Goal: Use online tool/utility: Utilize a website feature to perform a specific function

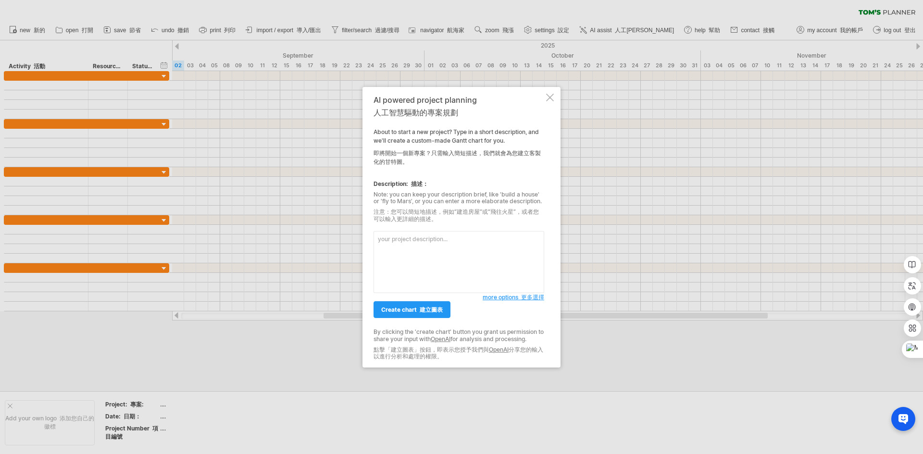
click at [425, 246] on textarea at bounding box center [458, 262] width 171 height 62
type textarea "建立專案計畫 1.規劃 9/1-9/5 2.採購 9/6-9/8 3.進場 9/9-9/13 4.驗收 9/15-9/16"
click at [429, 317] on link "create chart 建立圖表" at bounding box center [411, 309] width 77 height 17
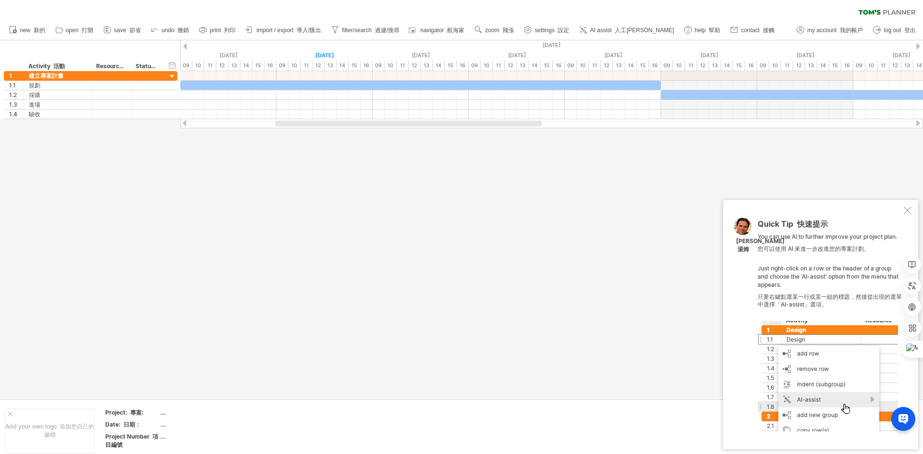
click at [907, 210] on div at bounding box center [907, 211] width 8 height 8
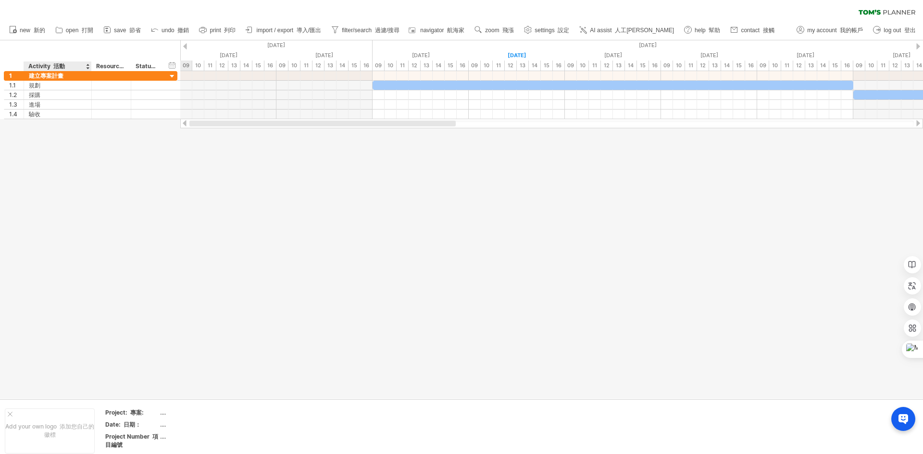
drag, startPoint x: 435, startPoint y: 123, endPoint x: 96, endPoint y: 127, distance: 339.7
click at [96, 127] on div "Trying to reach [DOMAIN_NAME] Connected again... 0% clear filter new 1" at bounding box center [461, 227] width 923 height 454
click at [168, 85] on div at bounding box center [172, 86] width 9 height 10
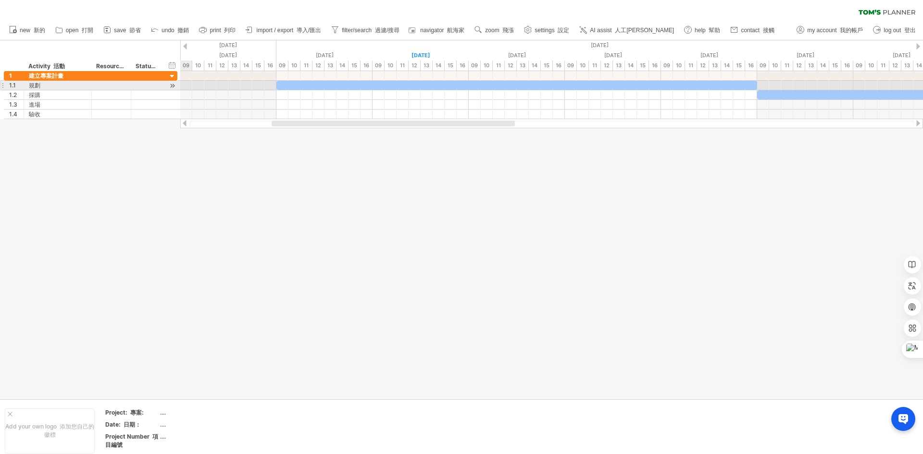
click at [173, 86] on div at bounding box center [172, 86] width 9 height 10
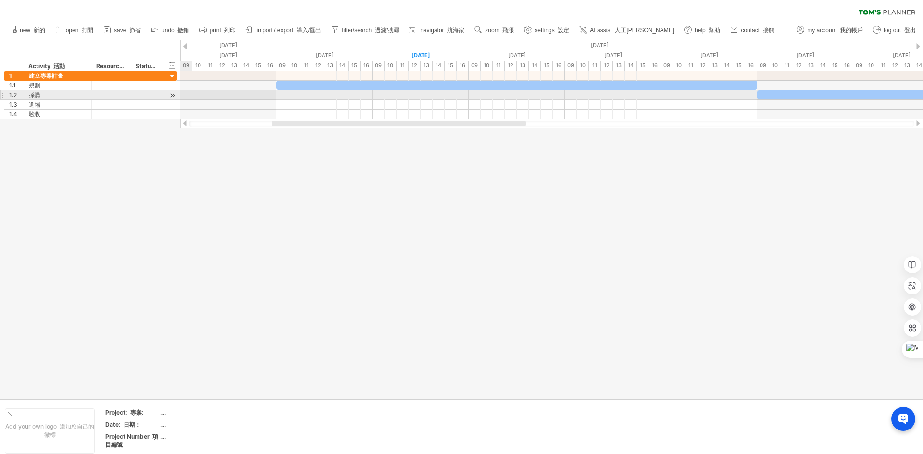
click at [173, 94] on div at bounding box center [172, 95] width 9 height 10
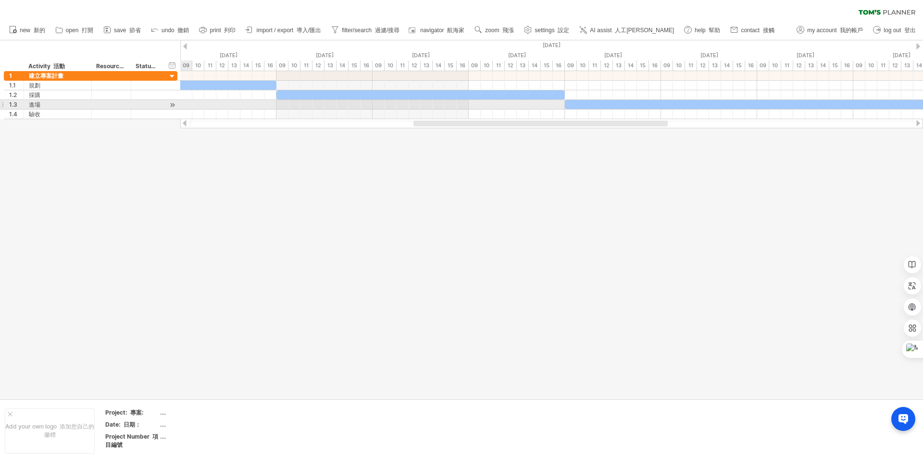
click at [171, 103] on div at bounding box center [172, 105] width 9 height 10
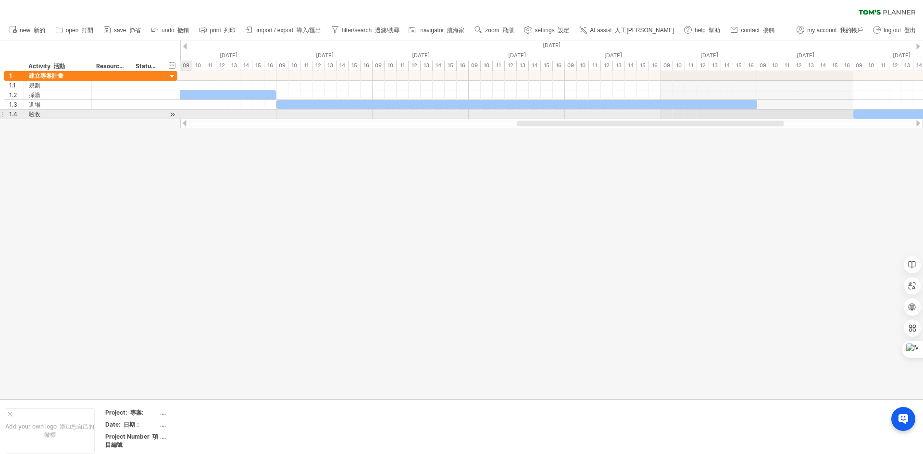
click at [171, 113] on div at bounding box center [172, 115] width 9 height 10
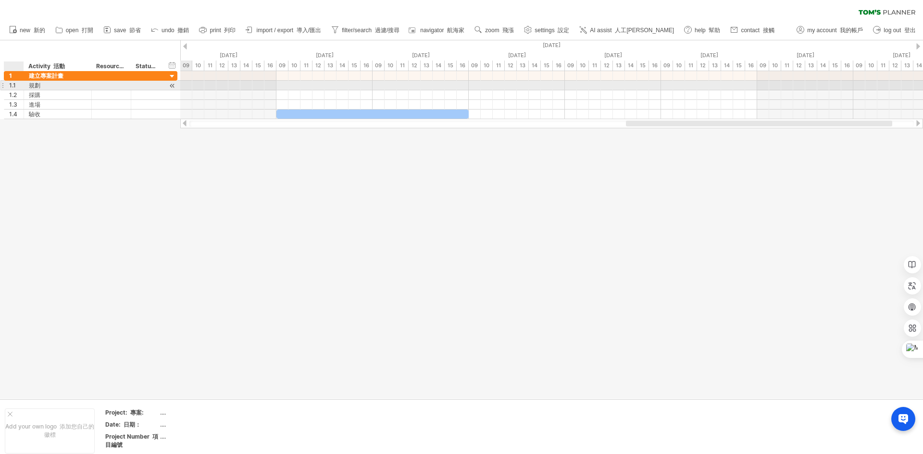
click at [8, 85] on div "1.1" at bounding box center [14, 85] width 20 height 9
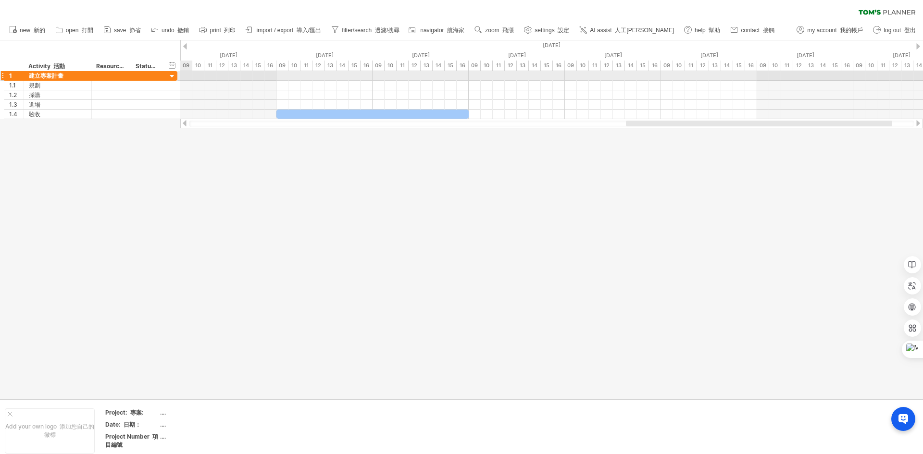
click at [172, 75] on div at bounding box center [172, 76] width 9 height 9
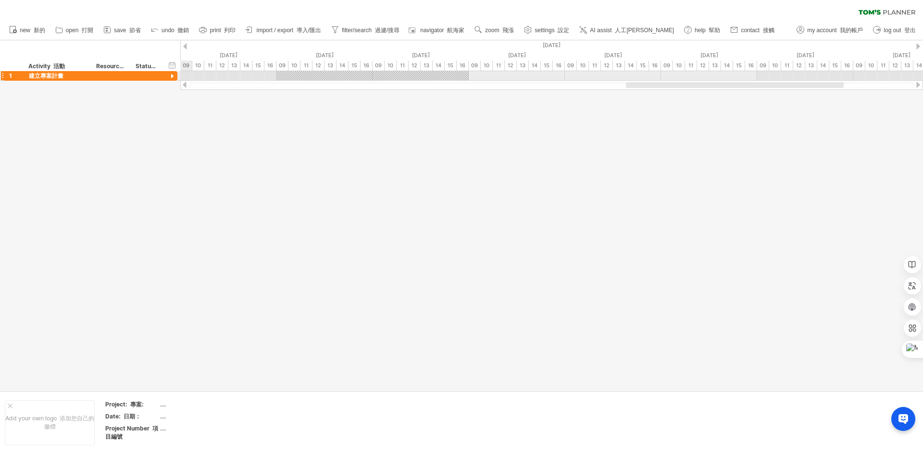
click at [172, 75] on div at bounding box center [172, 76] width 9 height 9
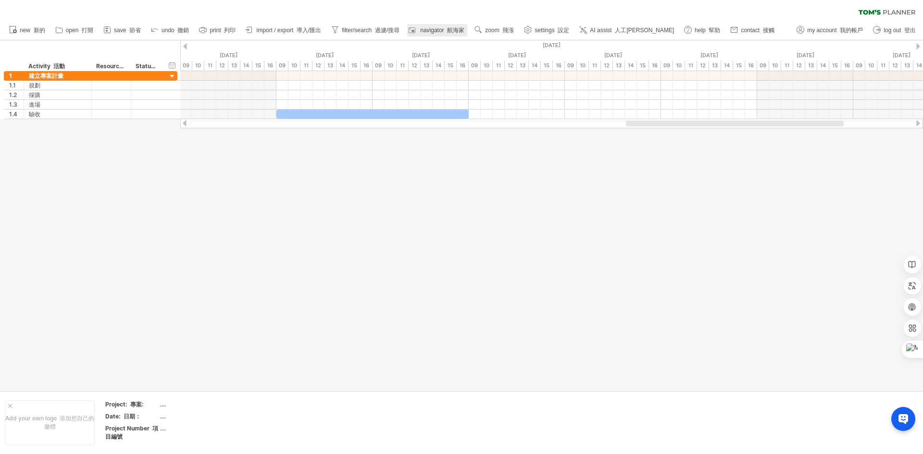
click at [445, 33] on font at bounding box center [445, 30] width 3 height 7
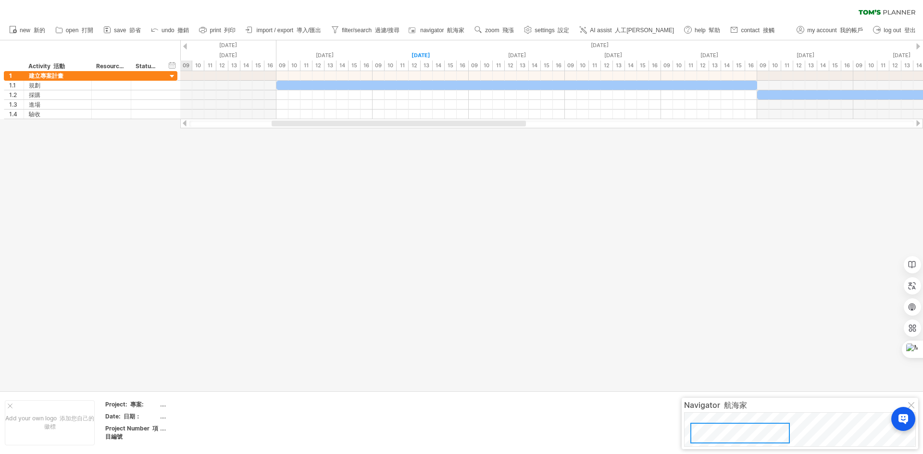
drag, startPoint x: 748, startPoint y: 427, endPoint x: 750, endPoint y: 435, distance: 8.4
click at [747, 437] on div at bounding box center [739, 433] width 99 height 21
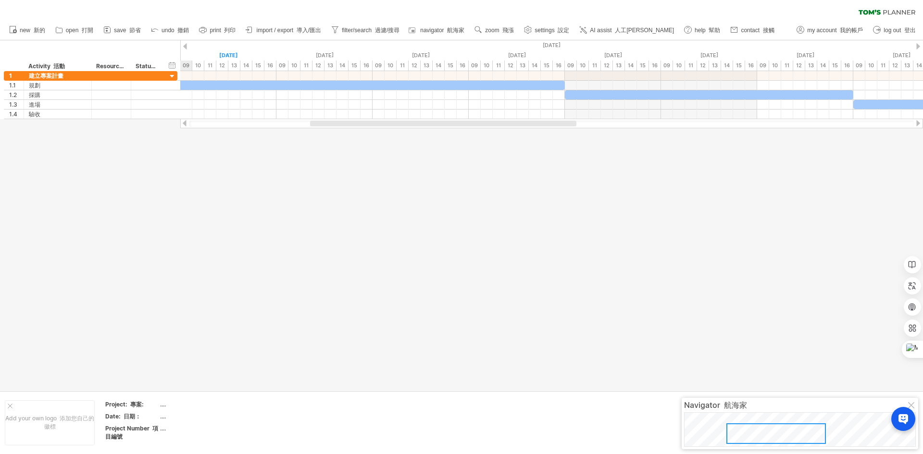
drag, startPoint x: 750, startPoint y: 434, endPoint x: 785, endPoint y: 435, distance: 35.6
click at [785, 435] on div at bounding box center [775, 433] width 99 height 21
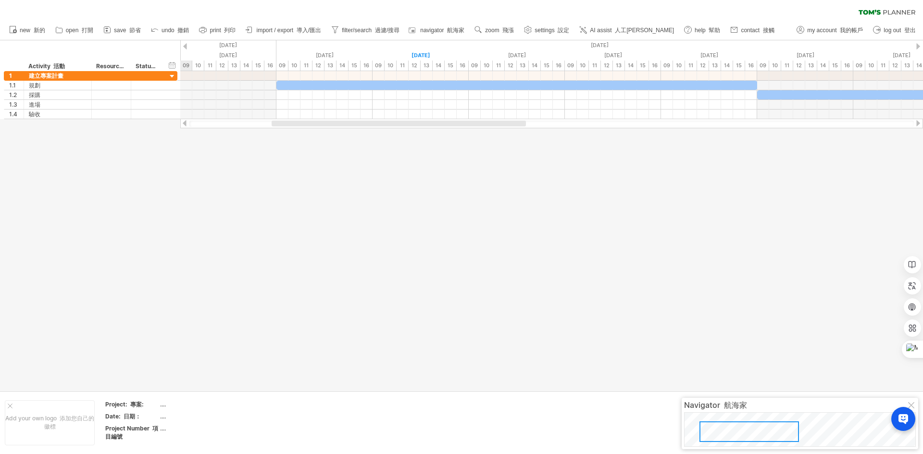
drag, startPoint x: 787, startPoint y: 430, endPoint x: 760, endPoint y: 428, distance: 27.0
click at [760, 428] on div at bounding box center [748, 431] width 99 height 21
click at [609, 26] on link "AI assist 人工[PERSON_NAME]" at bounding box center [627, 30] width 100 height 12
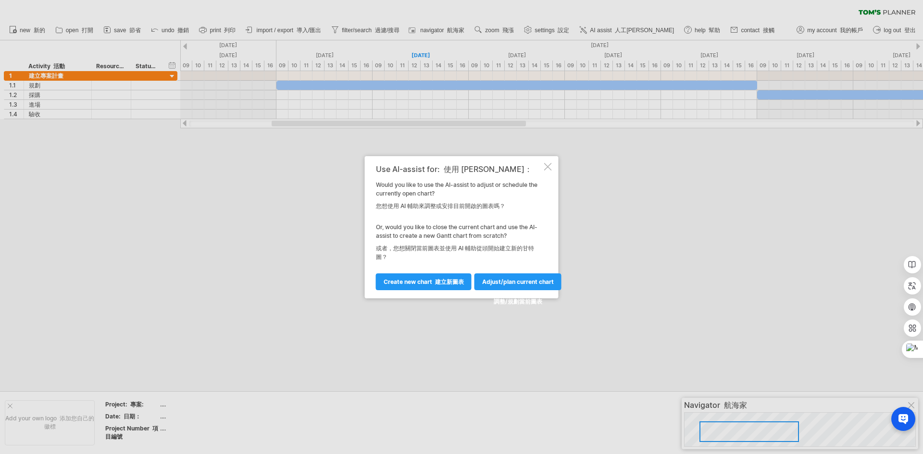
drag, startPoint x: 380, startPoint y: 213, endPoint x: 527, endPoint y: 216, distance: 147.5
click at [527, 216] on div "Use AI-assist for: 使用 [PERSON_NAME]： Would you like to use the AI-assist to adj…" at bounding box center [459, 227] width 166 height 125
click at [503, 287] on link "Adjust/plan current chart 調整/規劃當前圖表" at bounding box center [517, 281] width 87 height 17
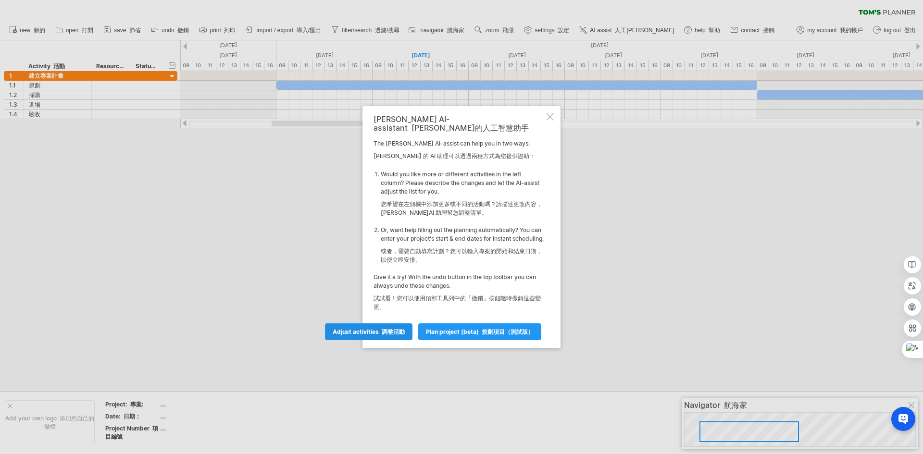
click at [400, 332] on font "調整活動" at bounding box center [392, 331] width 23 height 7
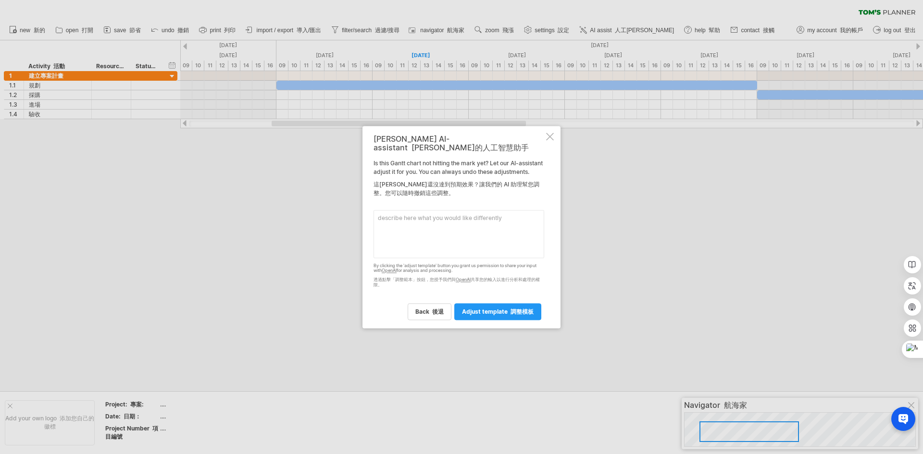
click at [550, 136] on div at bounding box center [550, 137] width 8 height 8
